Goal: Information Seeking & Learning: Learn about a topic

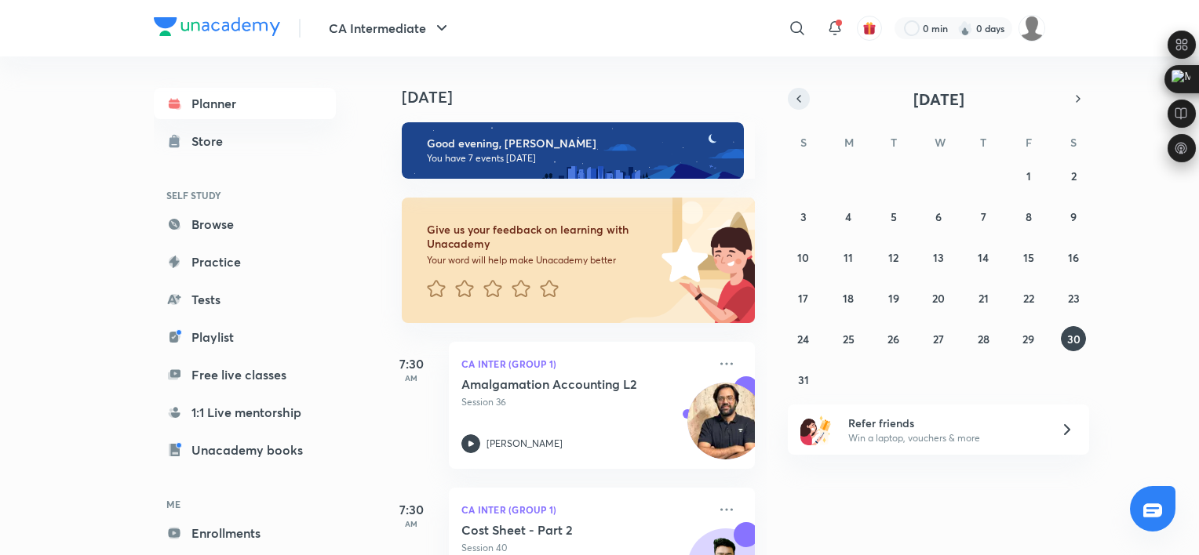
click at [795, 100] on icon "button" at bounding box center [798, 99] width 13 height 14
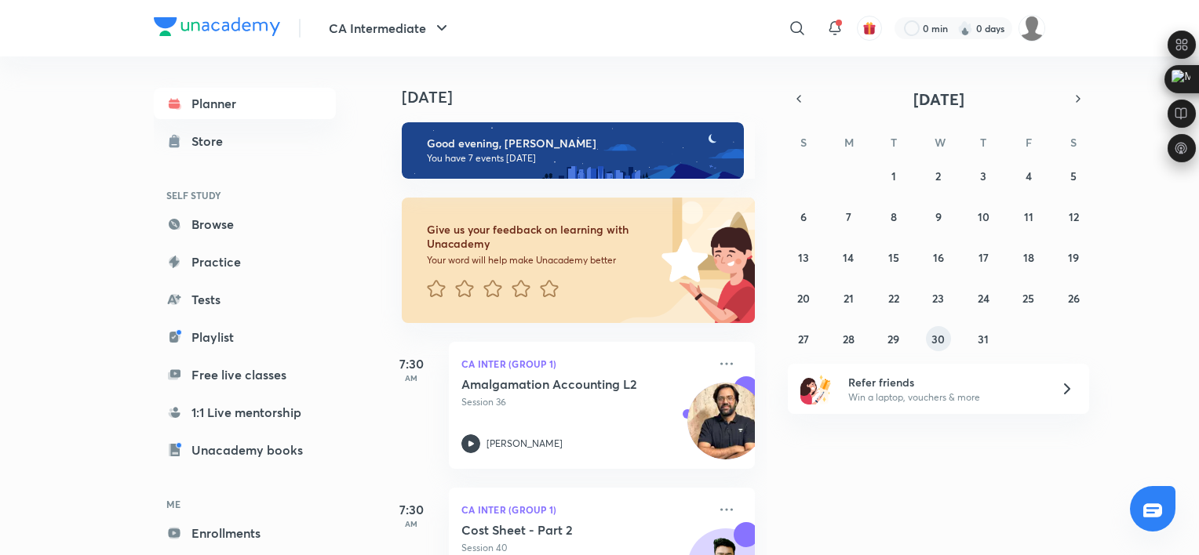
click at [941, 336] on abbr "30" at bounding box center [937, 339] width 13 height 15
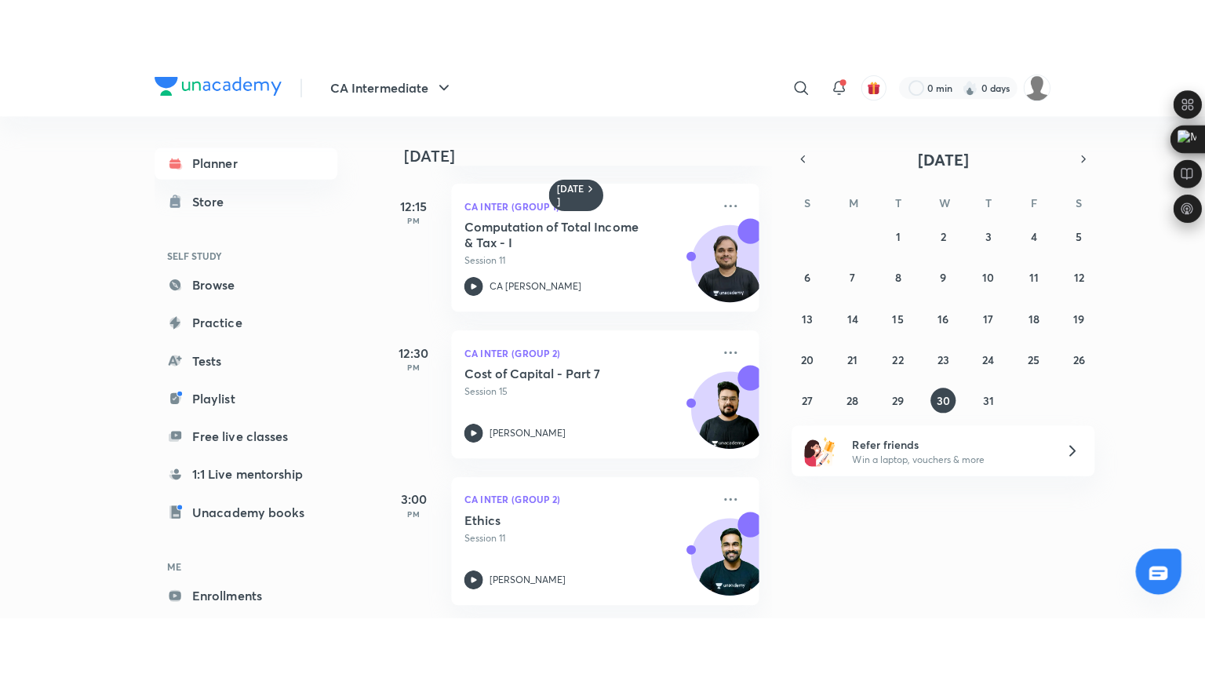
scroll to position [597, 0]
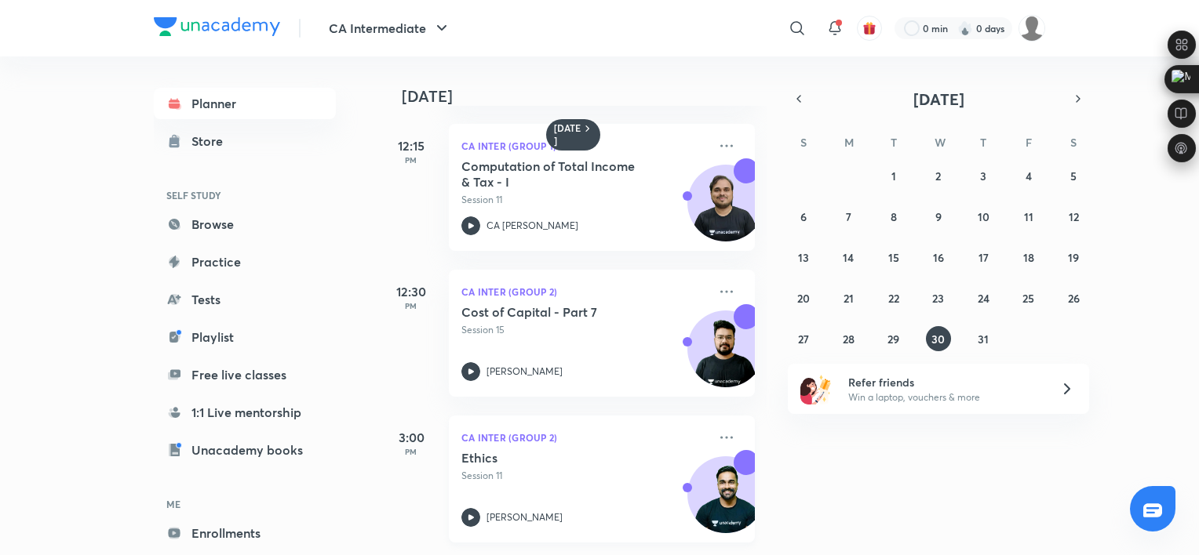
click at [543, 493] on div "Ethics Session 11 Shantam Gupta" at bounding box center [584, 488] width 246 height 77
